Goal: Transaction & Acquisition: Purchase product/service

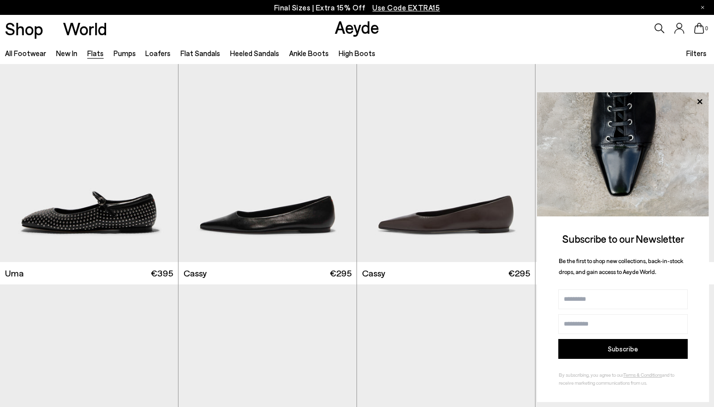
scroll to position [1019, 0]
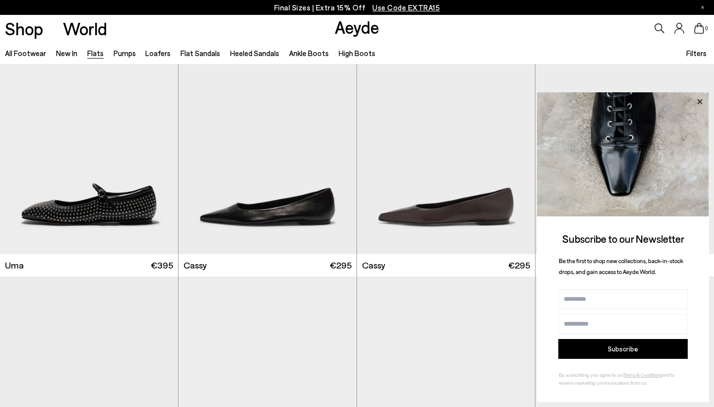
click at [701, 102] on icon at bounding box center [699, 101] width 5 height 5
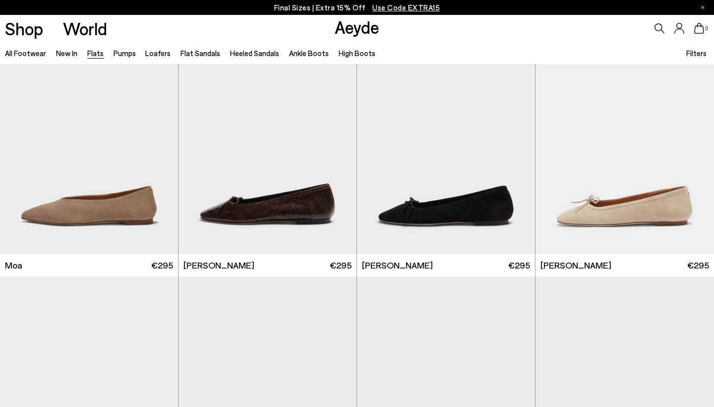
scroll to position [1758, 0]
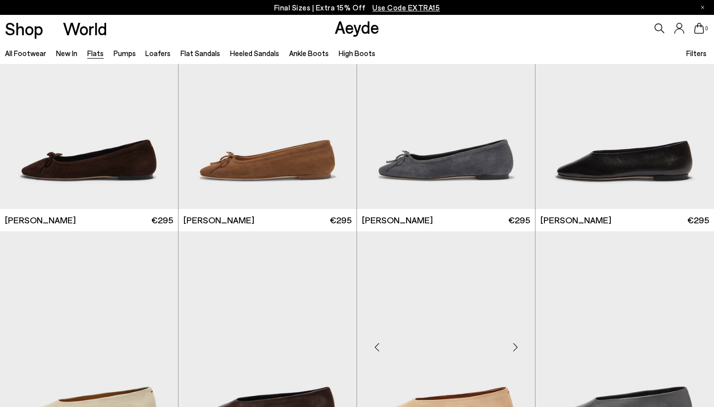
scroll to position [2026, 0]
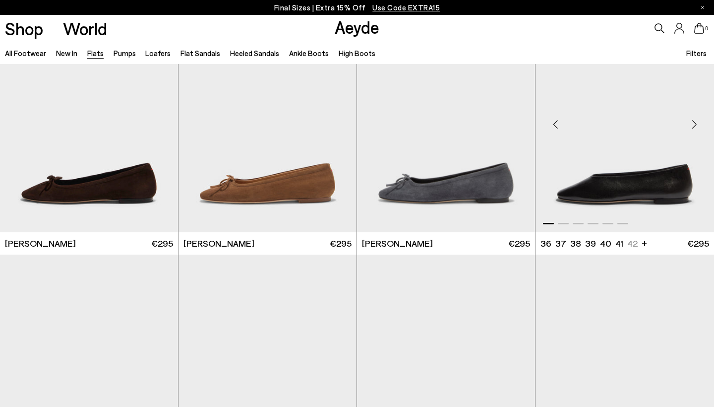
click at [638, 194] on img "1 / 6" at bounding box center [625, 120] width 179 height 224
click at [598, 192] on img "1 / 6" at bounding box center [625, 120] width 179 height 224
